Goal: Check status

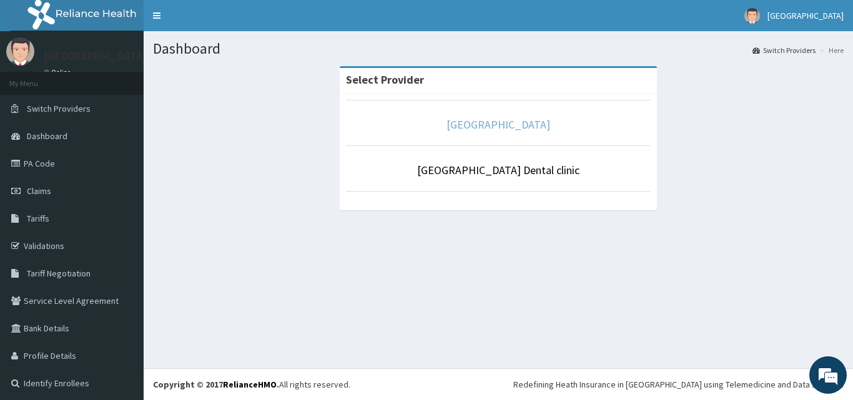
click at [452, 132] on link "[GEOGRAPHIC_DATA]" at bounding box center [498, 124] width 104 height 14
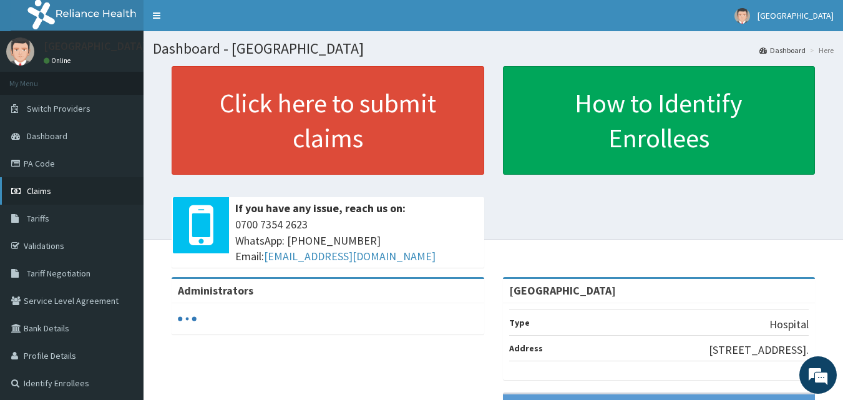
click at [40, 189] on span "Claims" at bounding box center [39, 190] width 24 height 11
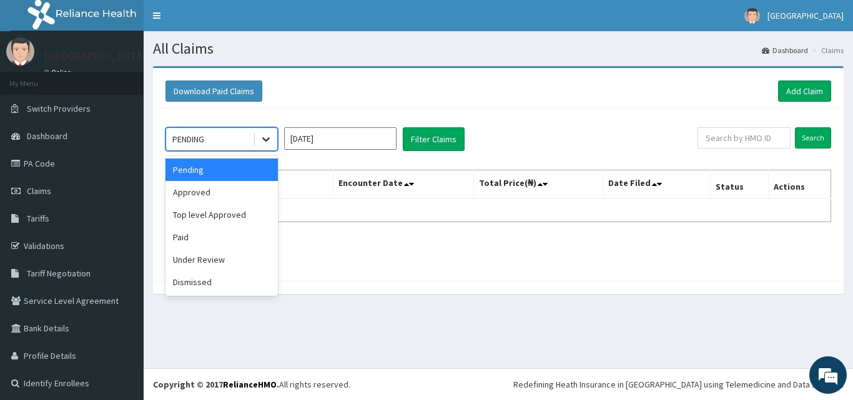
click at [268, 141] on icon at bounding box center [266, 139] width 12 height 12
click at [261, 188] on div "Approved" at bounding box center [221, 192] width 112 height 22
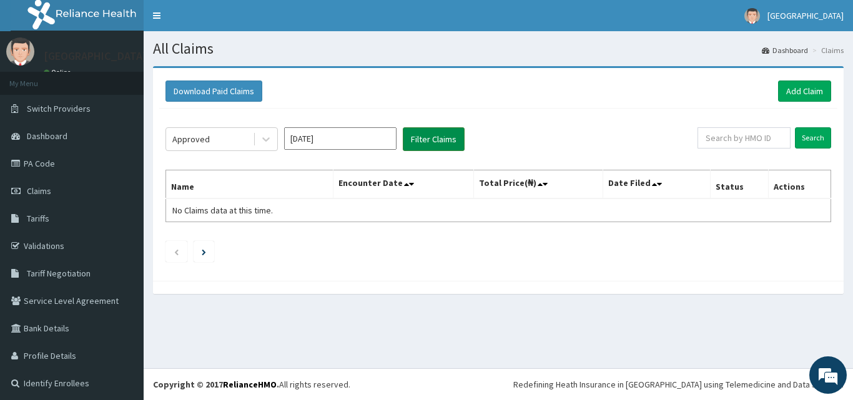
click at [442, 134] on button "Filter Claims" at bounding box center [434, 139] width 62 height 24
